Goal: Feedback & Contribution: Contribute content

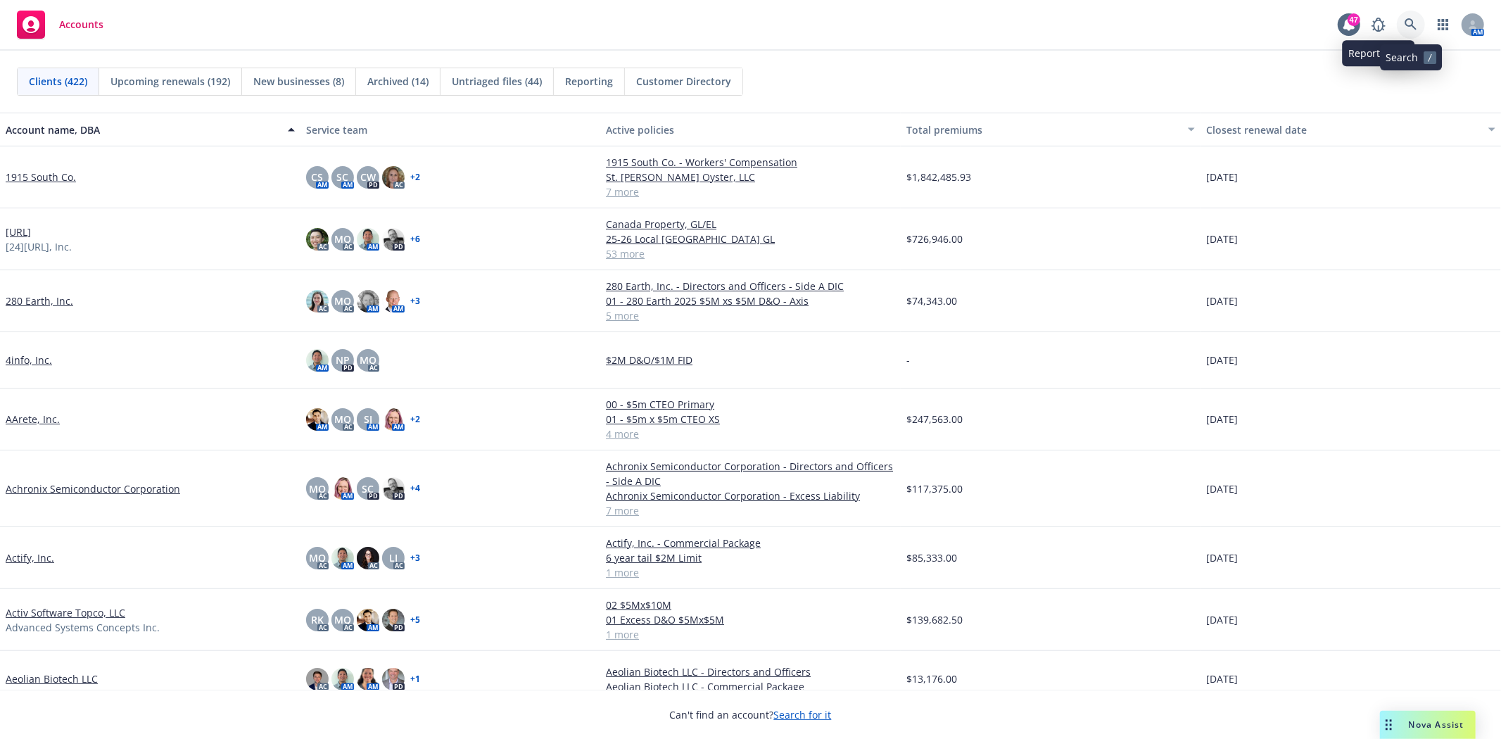
click at [1411, 22] on icon at bounding box center [1411, 24] width 13 height 13
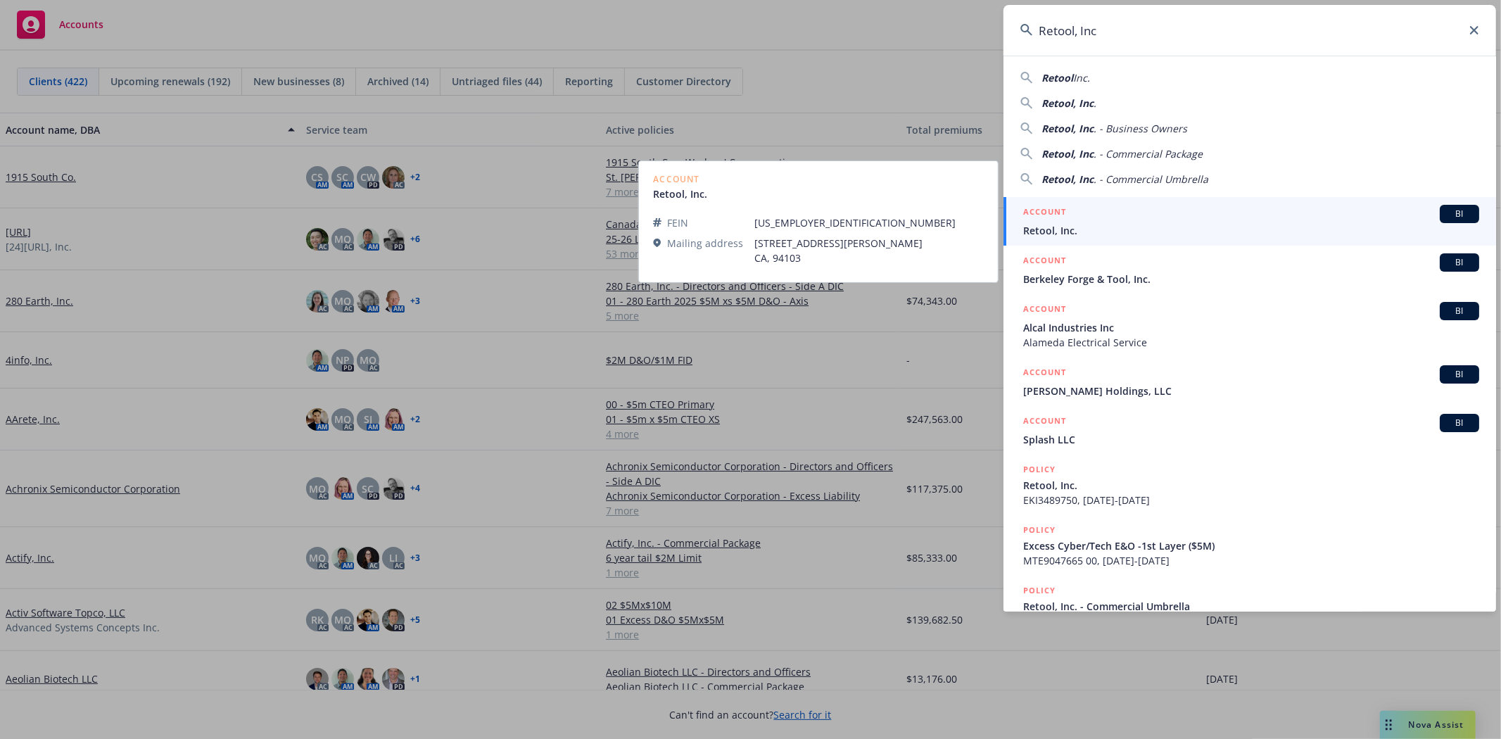
type input "Retool, Inc"
click at [1215, 227] on span "Retool, Inc." at bounding box center [1251, 230] width 456 height 15
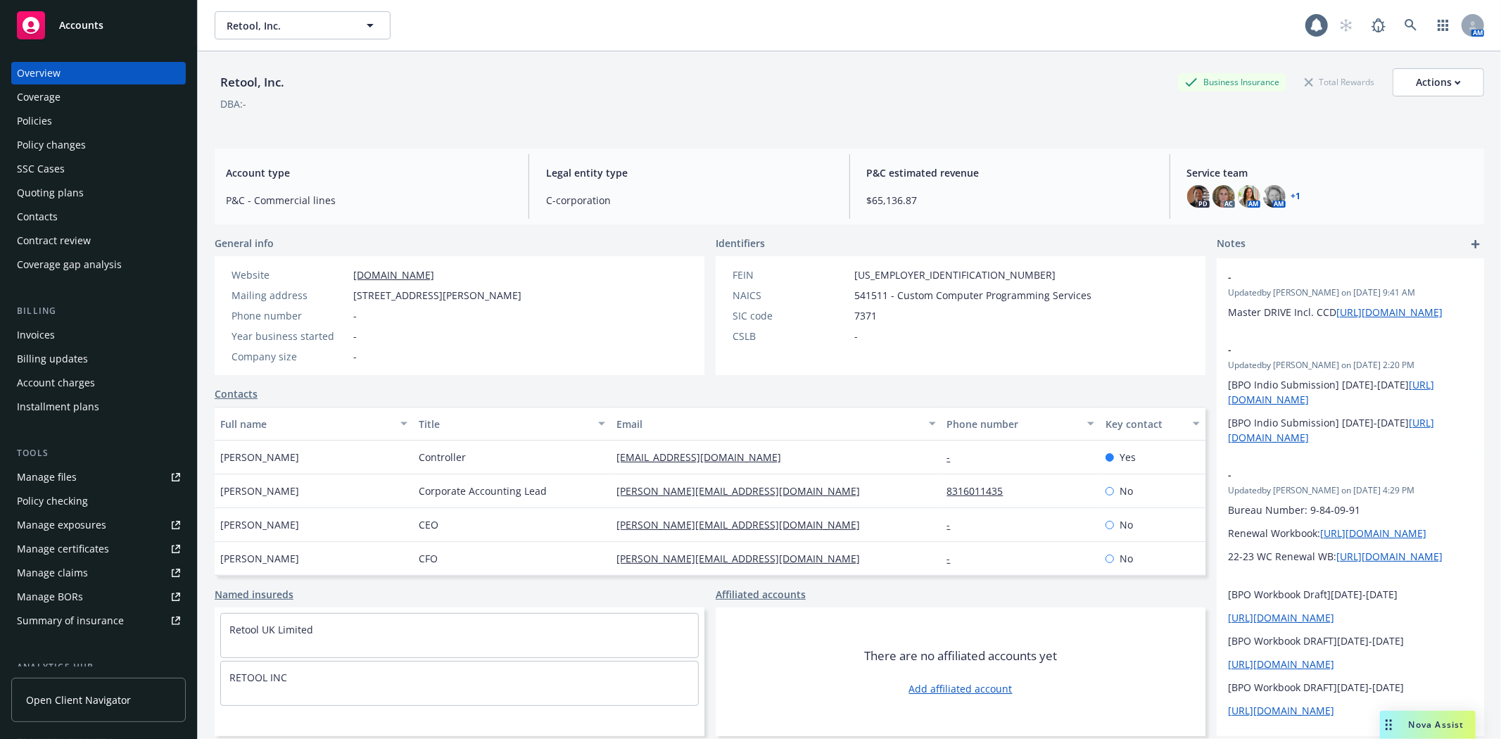
click at [25, 327] on div "Invoices" at bounding box center [36, 335] width 38 height 23
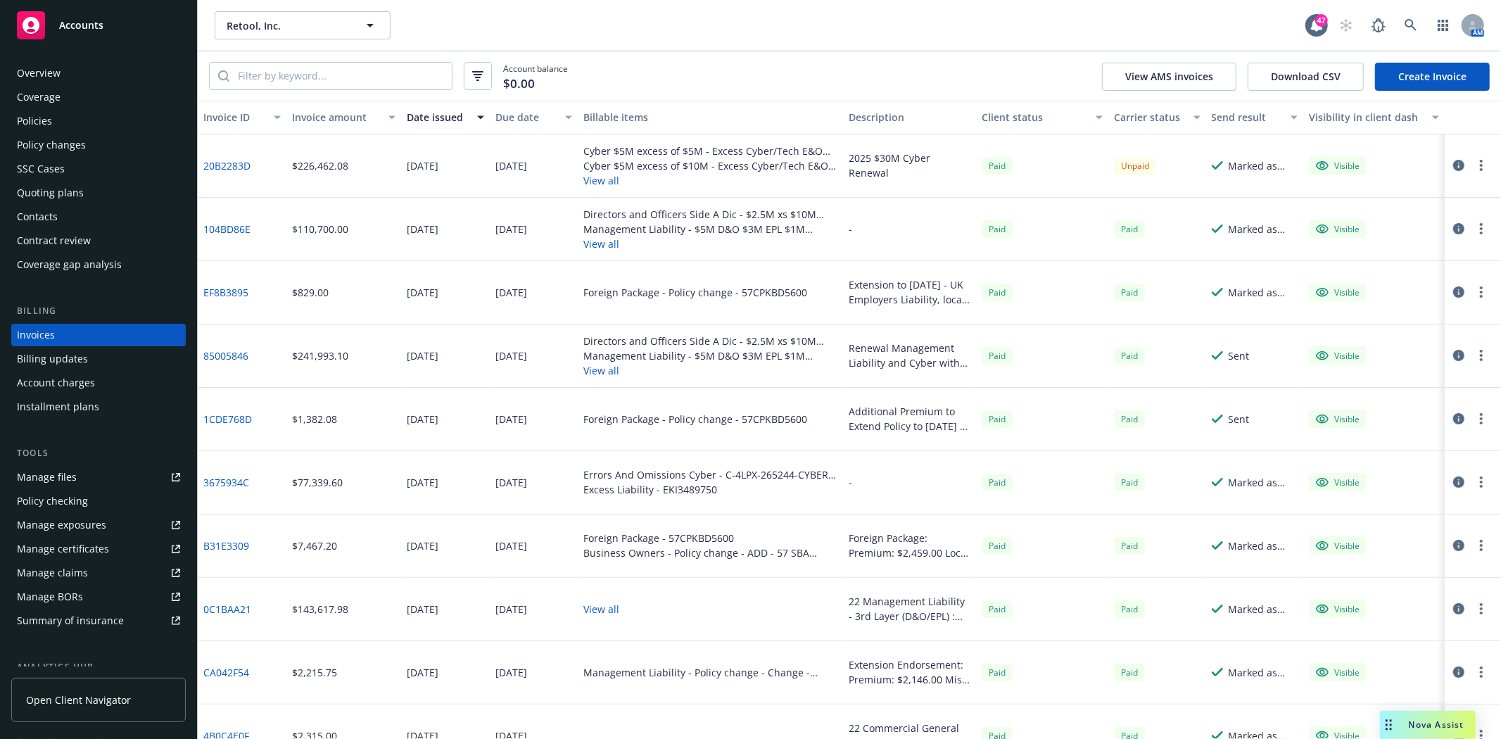
click at [609, 247] on button "View all" at bounding box center [711, 244] width 254 height 15
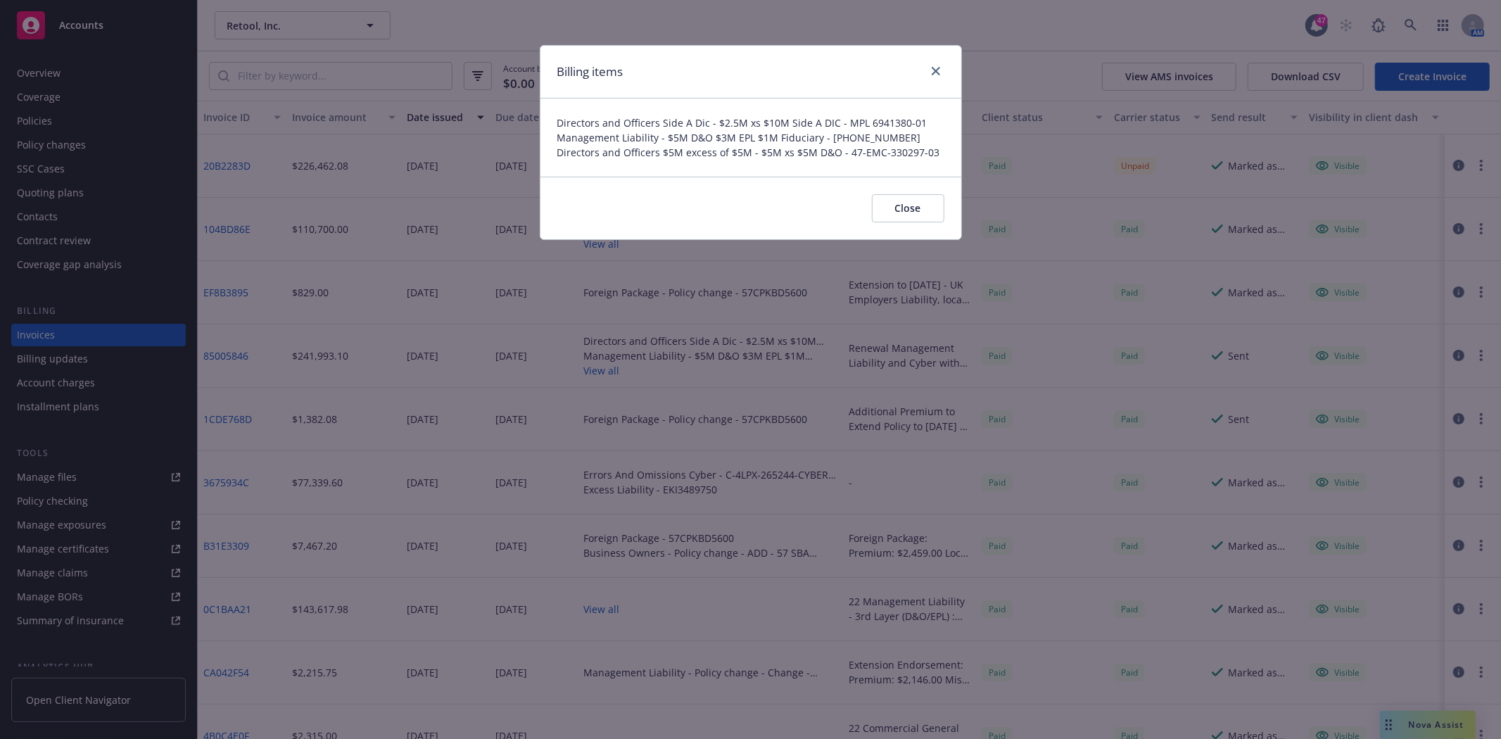
click at [941, 61] on div "Billing items" at bounding box center [751, 72] width 421 height 53
click at [939, 70] on icon "close" at bounding box center [936, 71] width 8 height 8
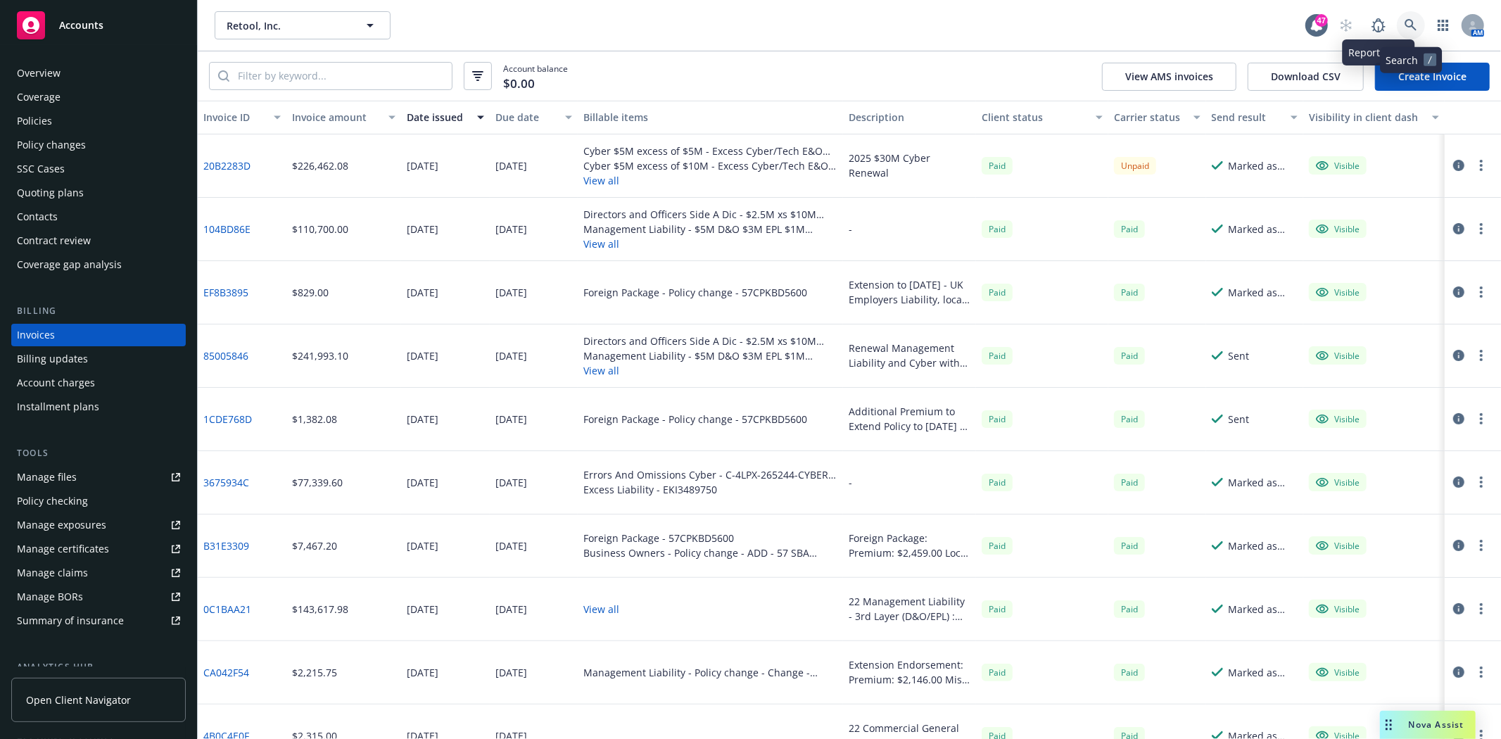
click at [1411, 25] on icon at bounding box center [1411, 25] width 12 height 12
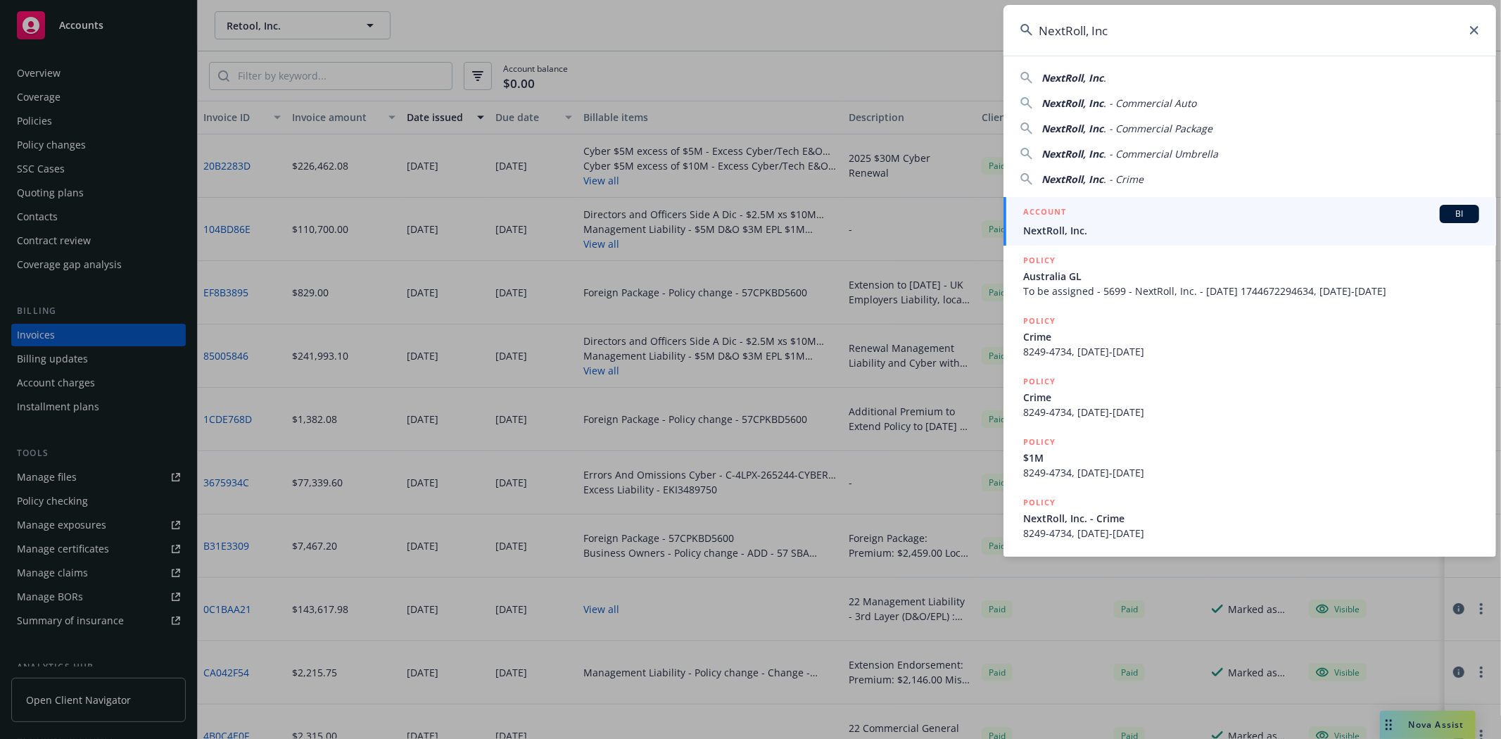
type input "NextRoll, Inc"
click at [1061, 229] on span "NextRoll, Inc." at bounding box center [1251, 230] width 456 height 15
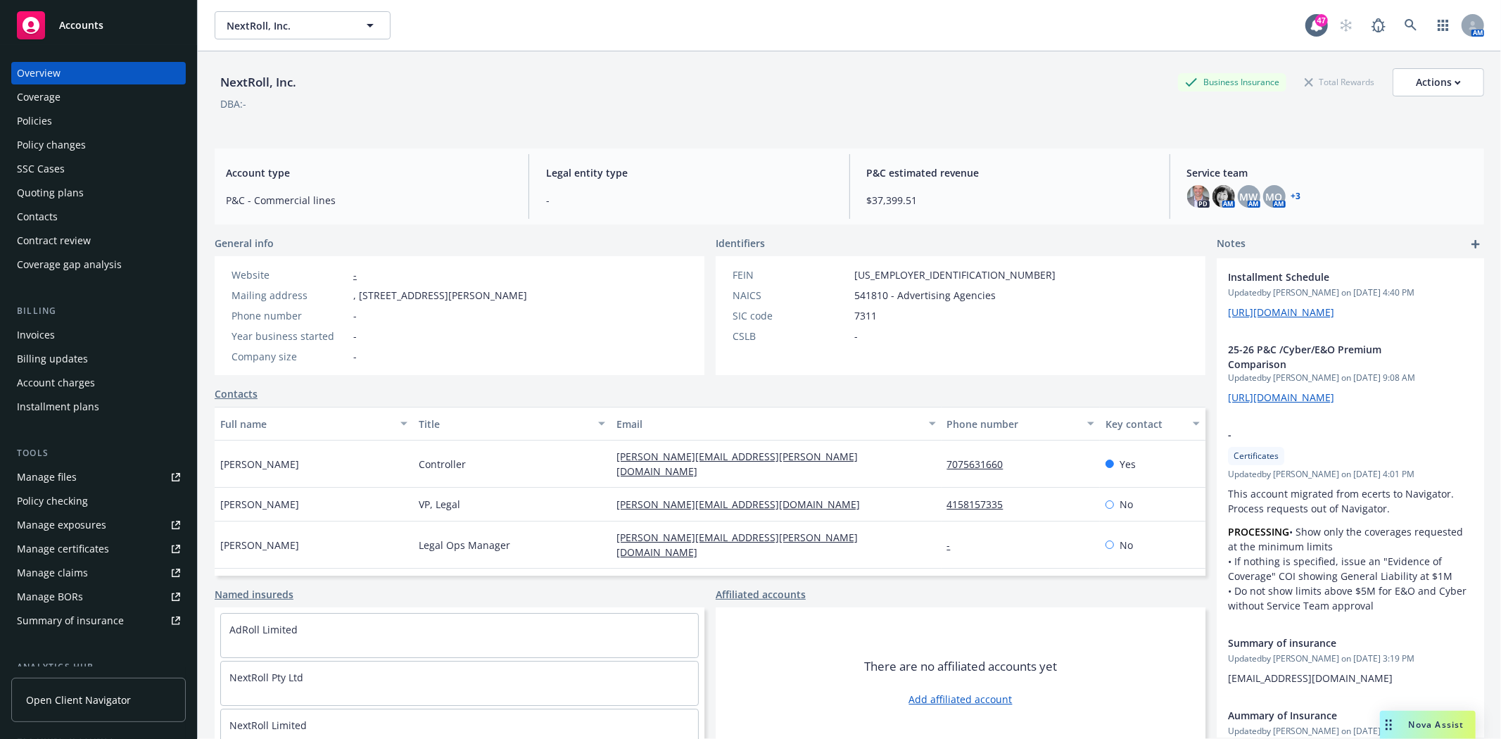
click at [66, 118] on div "Policies" at bounding box center [98, 121] width 163 height 23
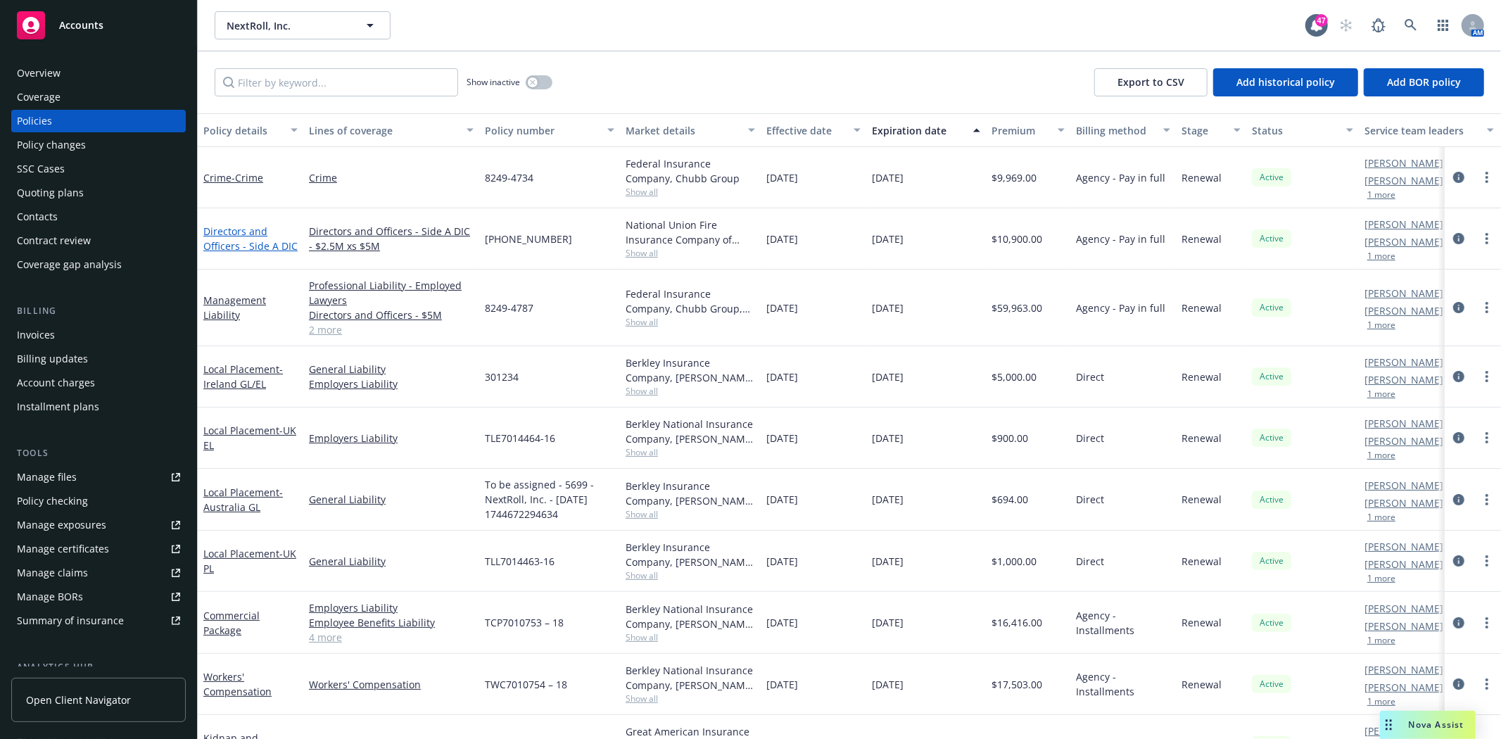
click at [245, 246] on link "Directors and Officers - Side A DIC" at bounding box center [250, 239] width 94 height 28
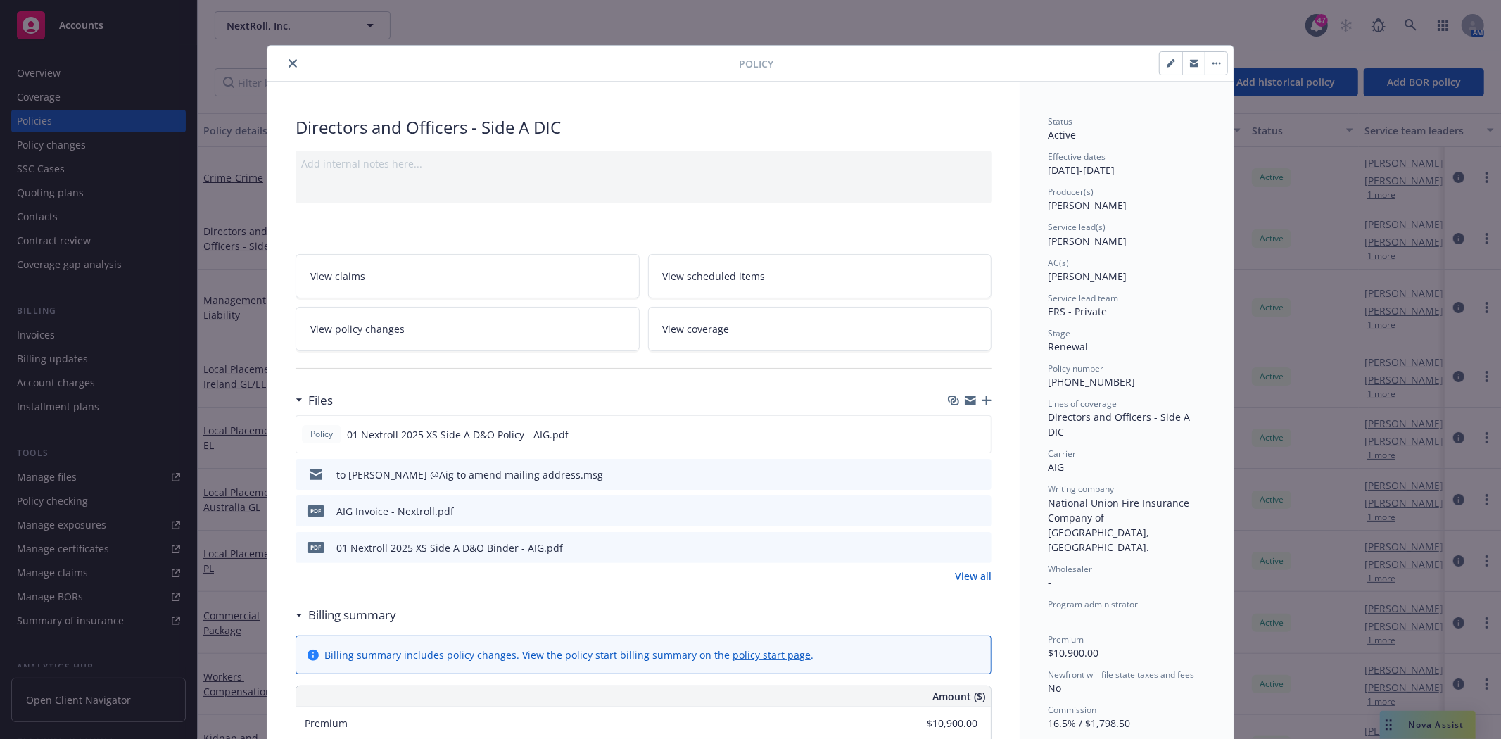
click at [982, 403] on icon "button" at bounding box center [987, 401] width 10 height 10
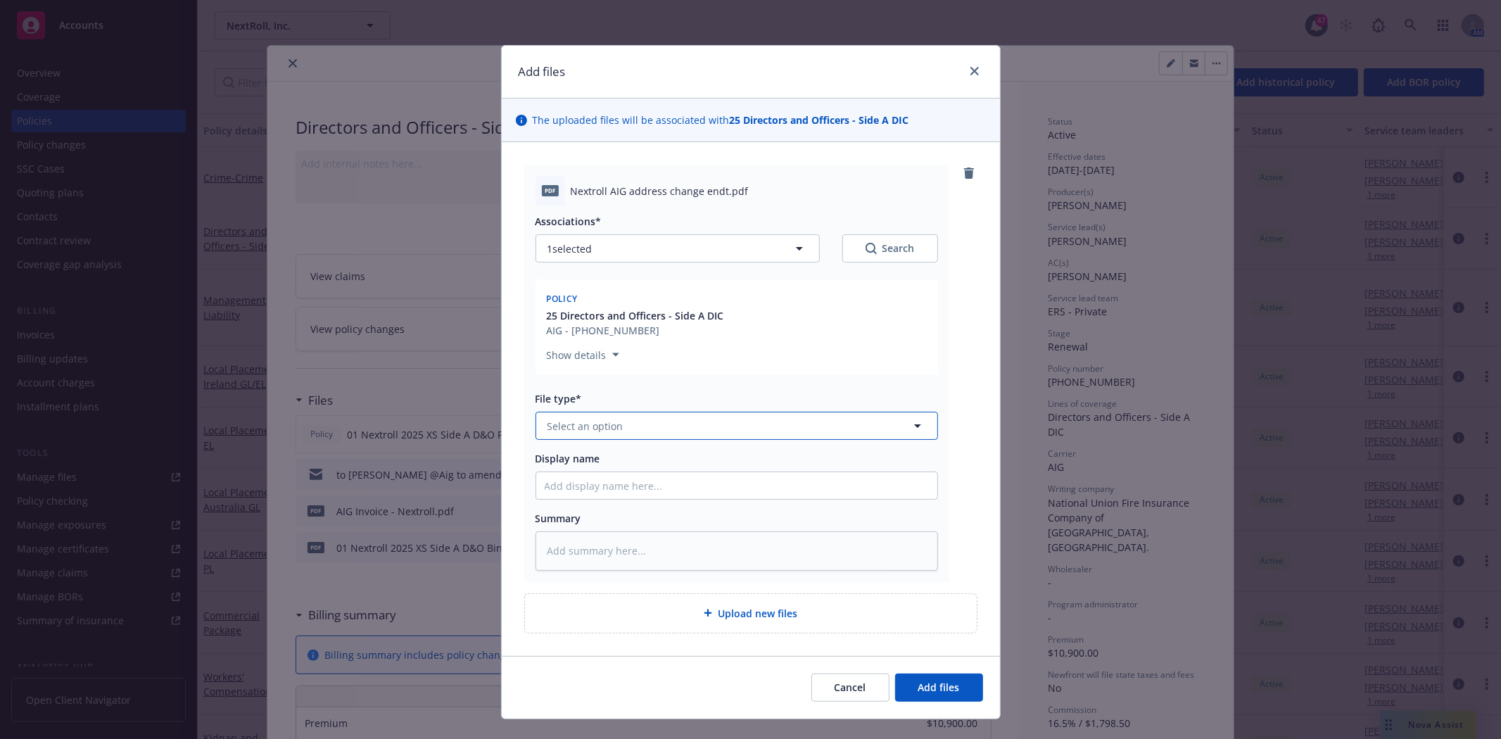
click at [620, 434] on button "Select an option" at bounding box center [737, 426] width 403 height 28
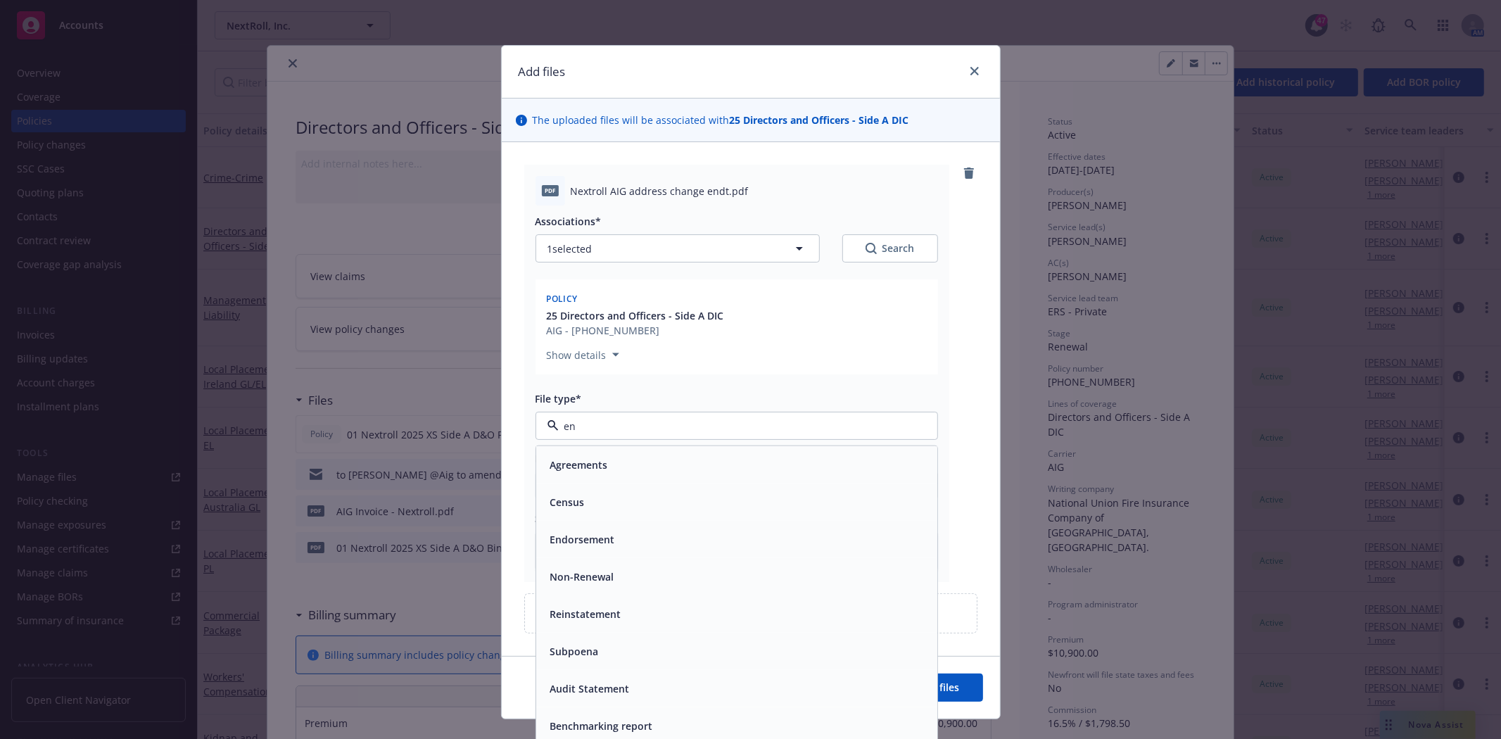
type input "end"
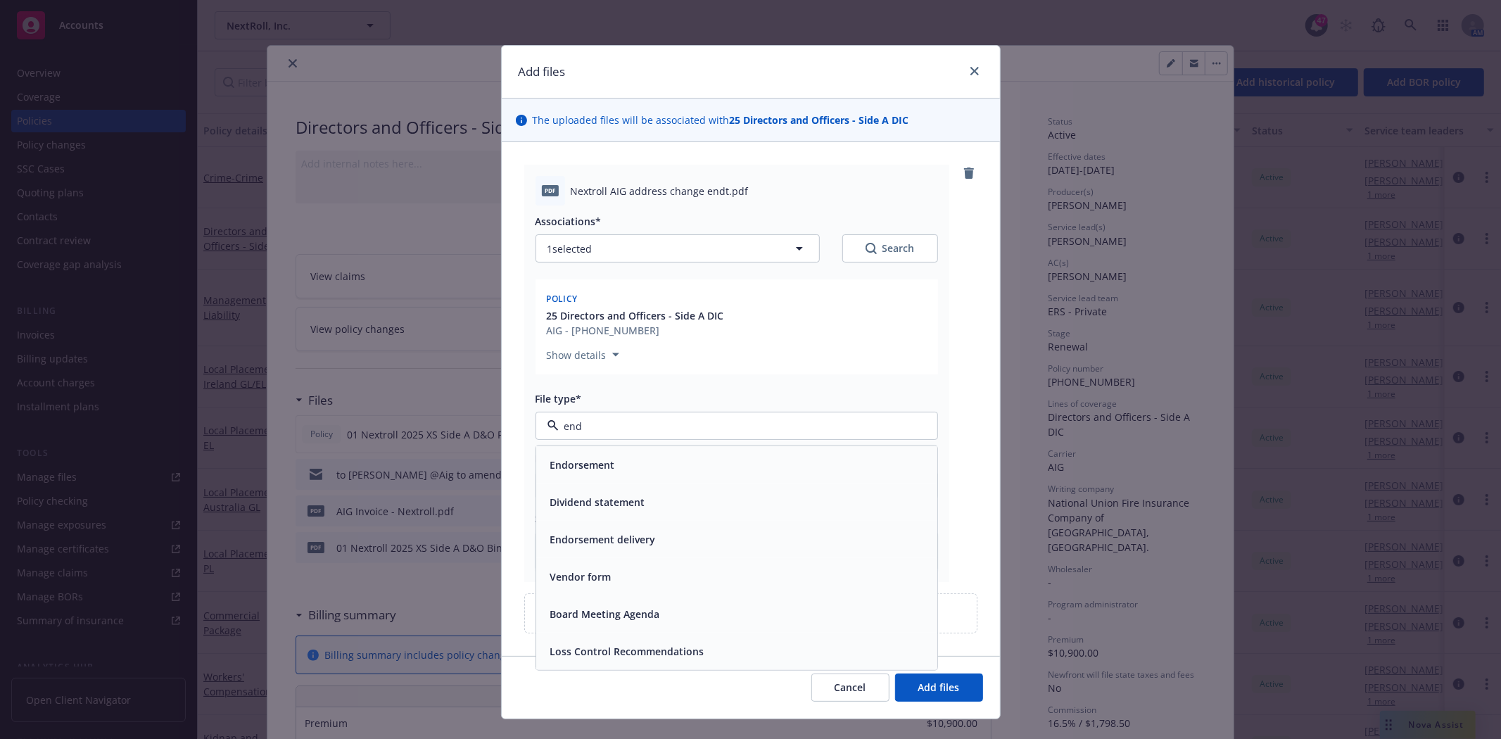
click at [617, 459] on div "Endorsement" at bounding box center [737, 465] width 384 height 20
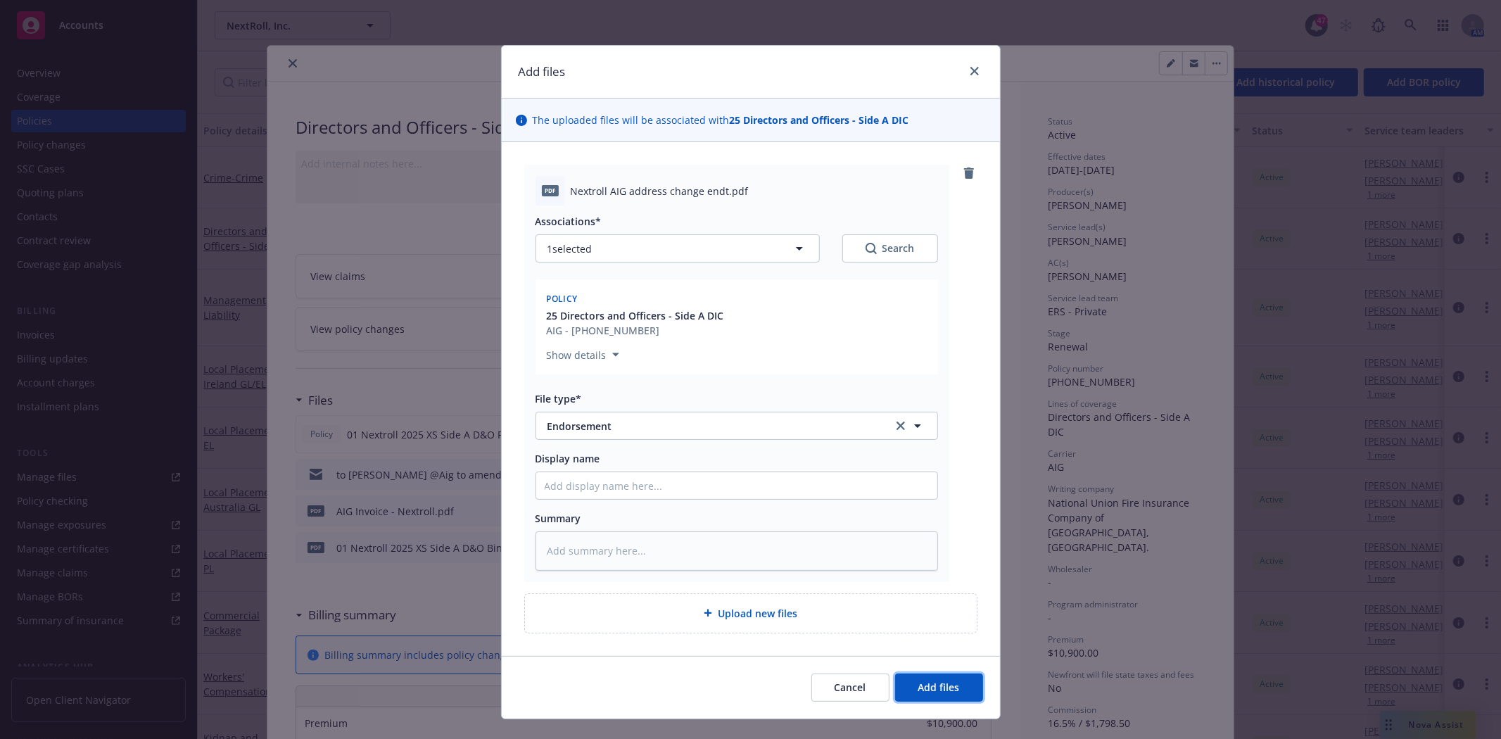
click at [933, 686] on span "Add files" at bounding box center [940, 687] width 42 height 13
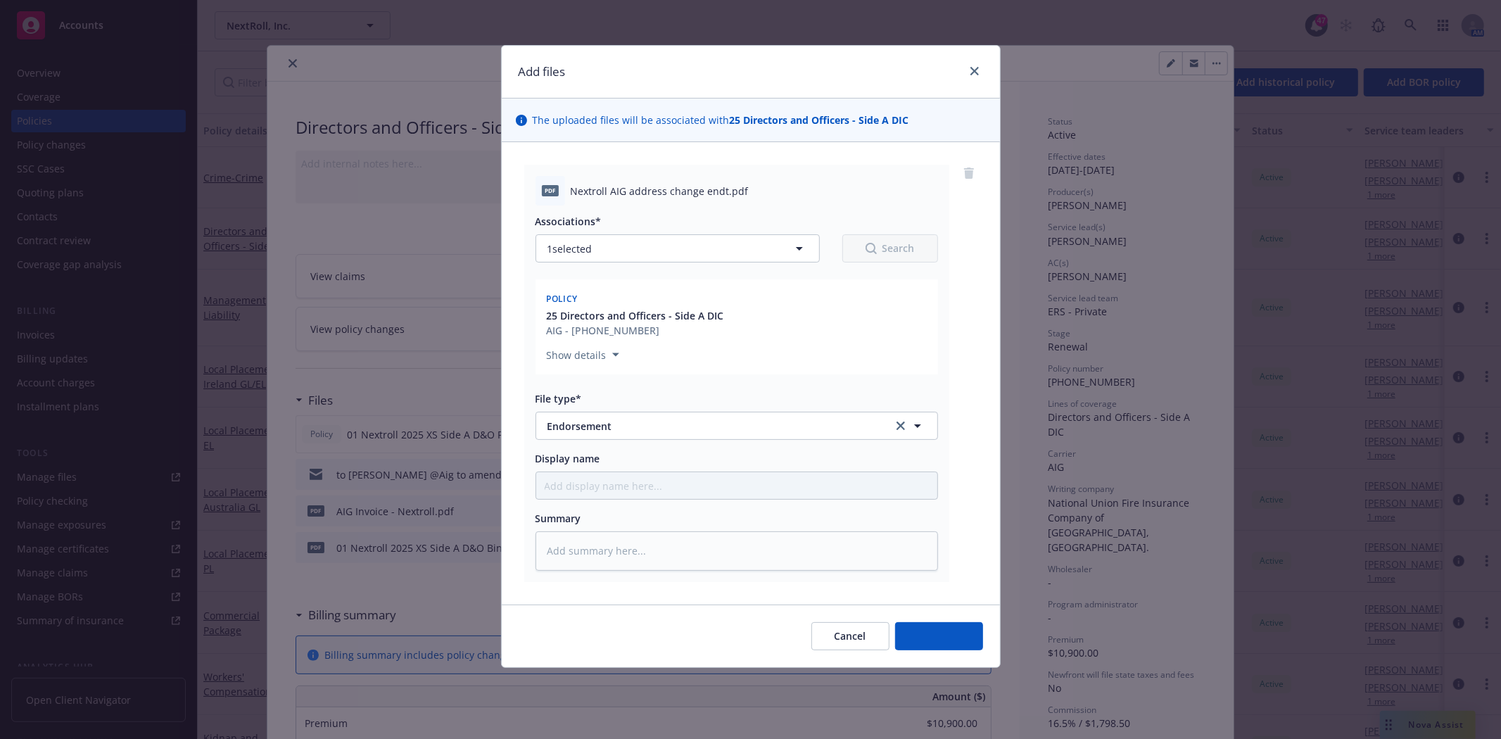
type textarea "x"
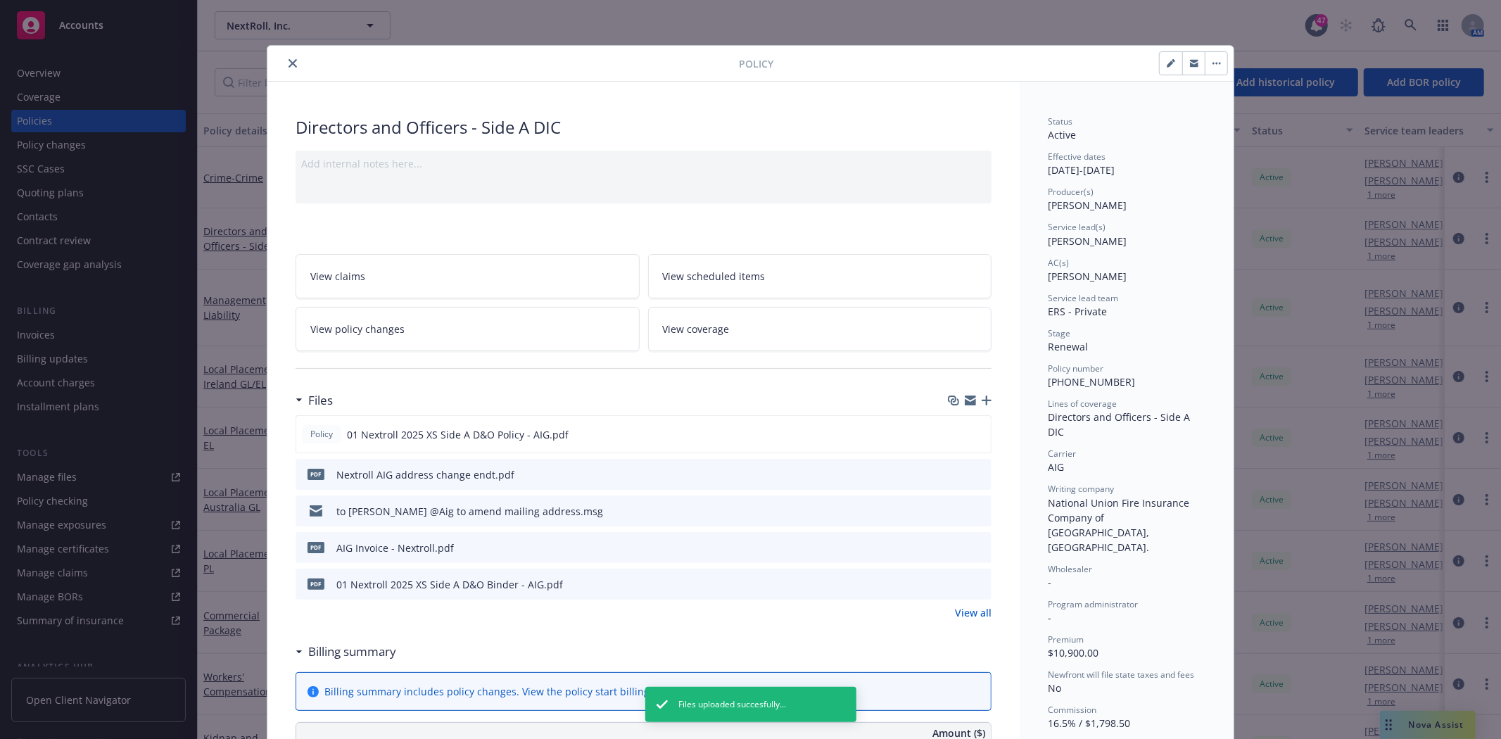
click at [974, 508] on icon "preview file" at bounding box center [978, 510] width 13 height 10
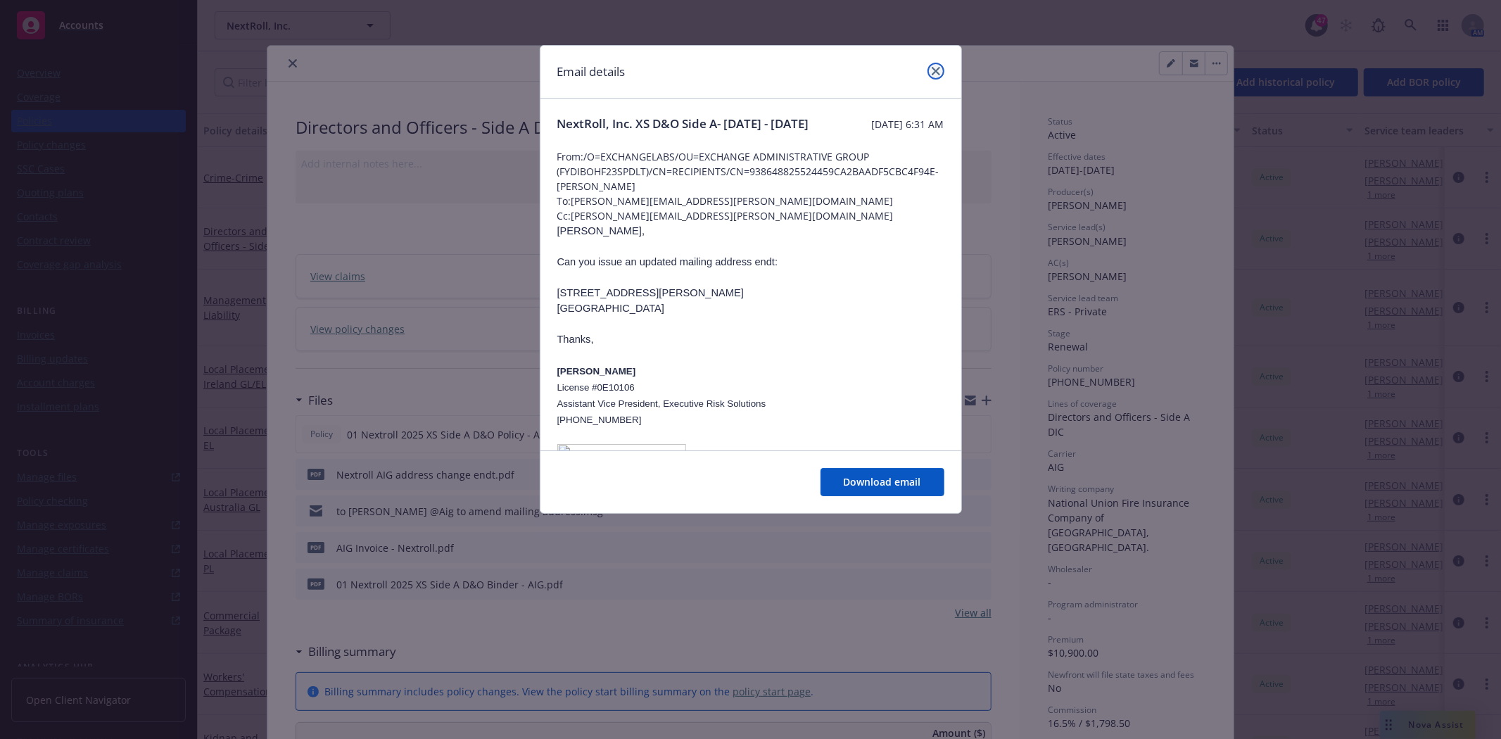
click at [940, 71] on link "close" at bounding box center [936, 71] width 17 height 17
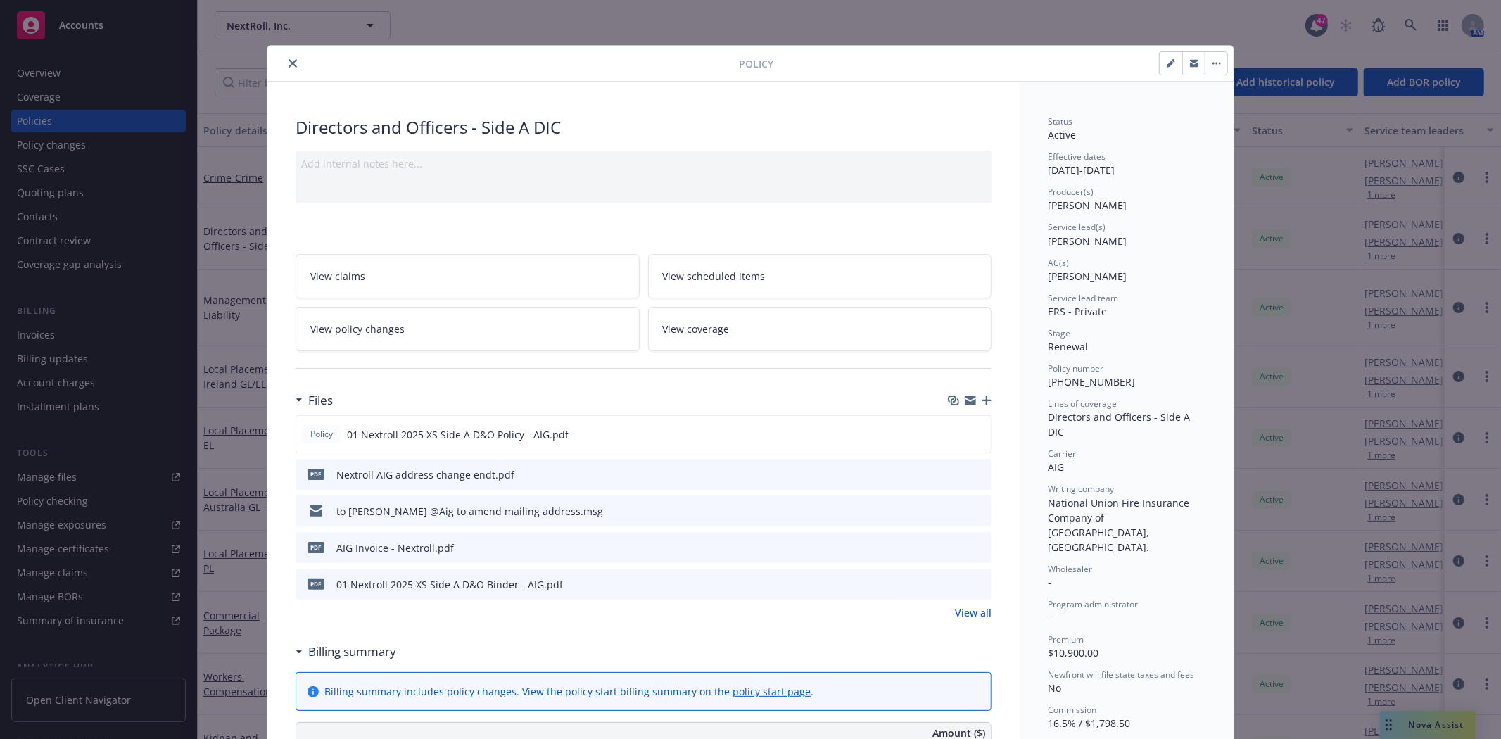
click at [289, 62] on icon "close" at bounding box center [293, 63] width 8 height 8
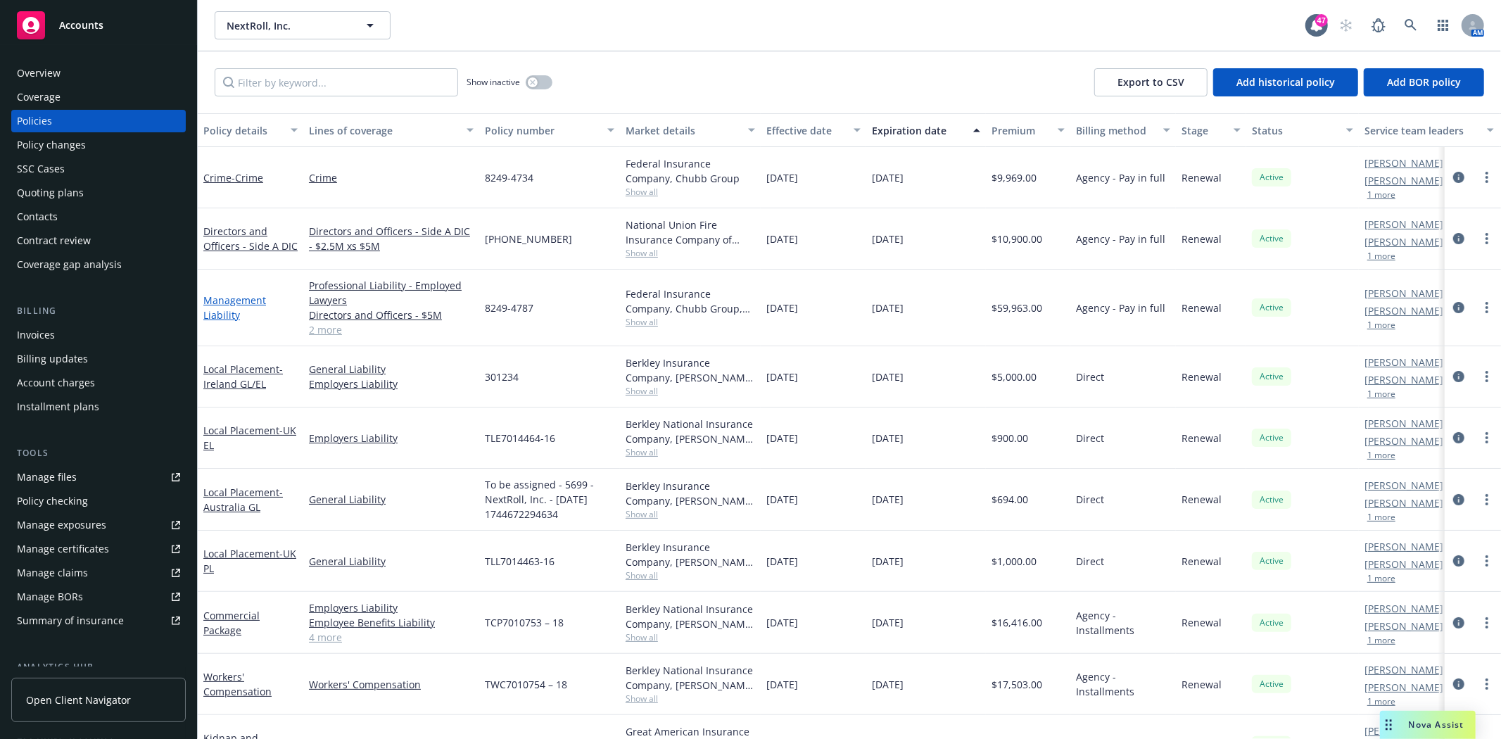
click at [208, 317] on link "Management Liability" at bounding box center [234, 308] width 63 height 28
